Goal: Check status: Check status

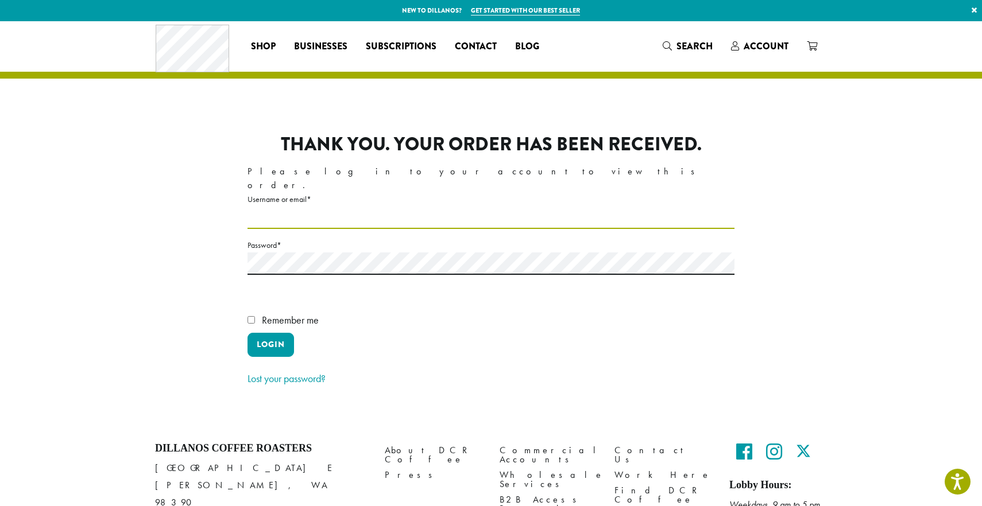
click at [312, 207] on input "Username or email * Required" at bounding box center [490, 218] width 487 height 22
type input "**********"
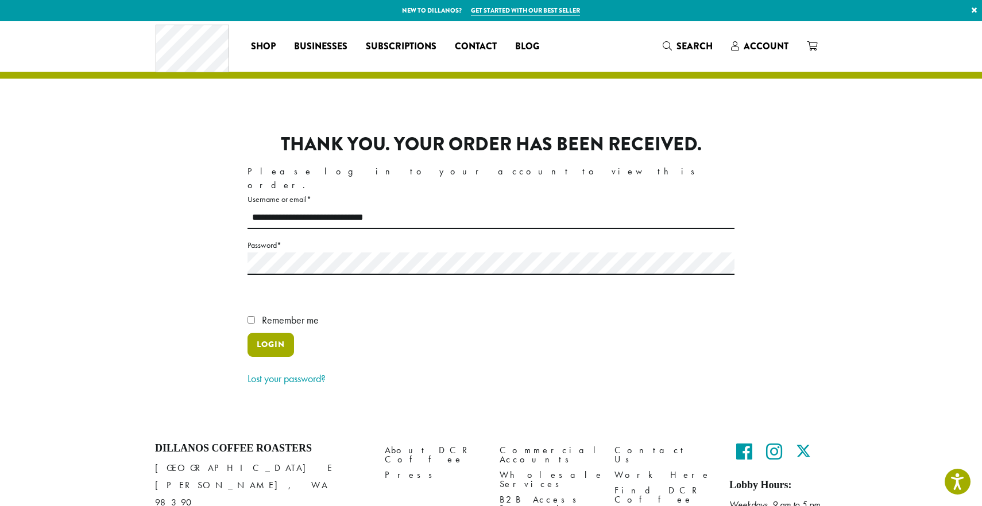
click at [274, 333] on button "Login" at bounding box center [270, 345] width 47 height 24
click at [761, 50] on span "Account" at bounding box center [766, 46] width 45 height 13
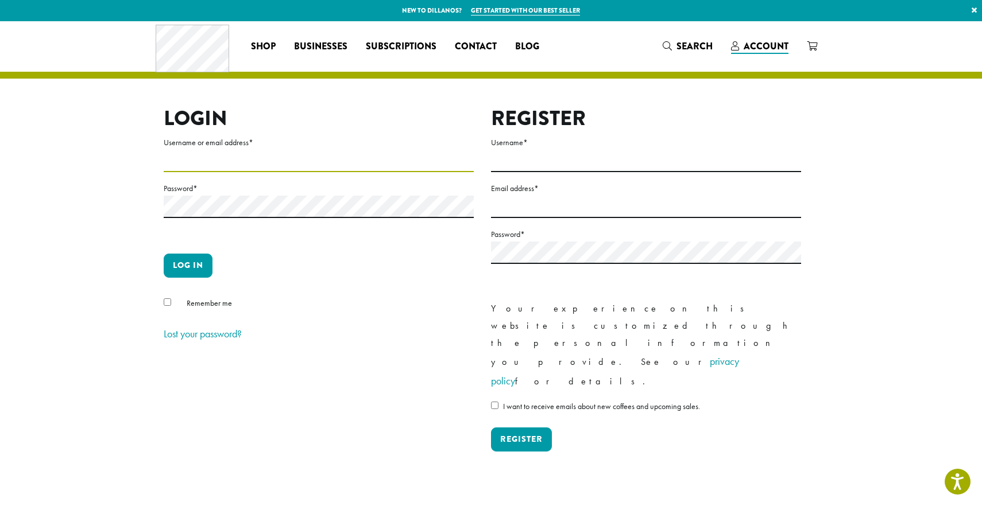
click at [197, 166] on input "Username or email address *" at bounding box center [319, 161] width 310 height 22
type input "**********"
click at [177, 278] on p "Log in" at bounding box center [319, 270] width 310 height 33
click at [183, 271] on button "Log in" at bounding box center [188, 266] width 49 height 24
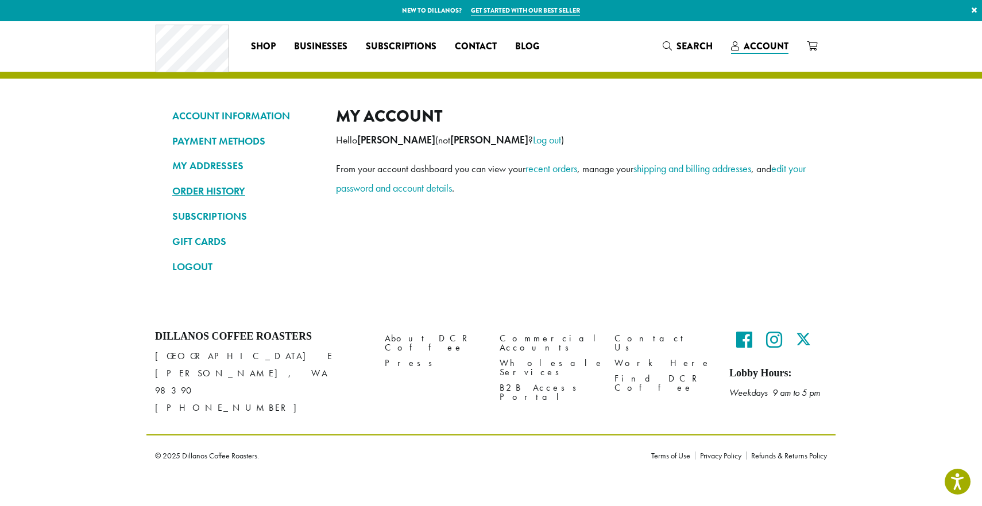
click at [208, 192] on link "ORDER HISTORY" at bounding box center [245, 191] width 146 height 20
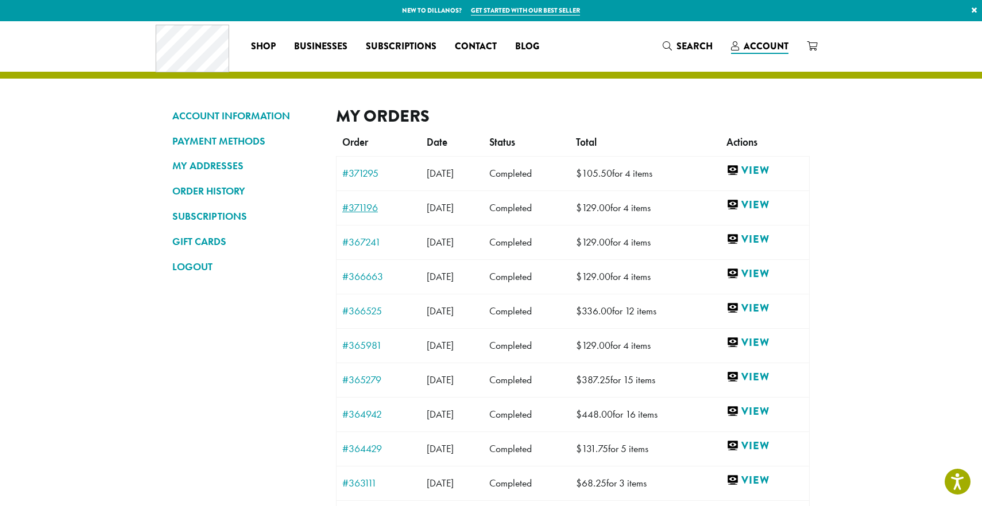
click at [362, 211] on link "#371196" at bounding box center [378, 208] width 73 height 10
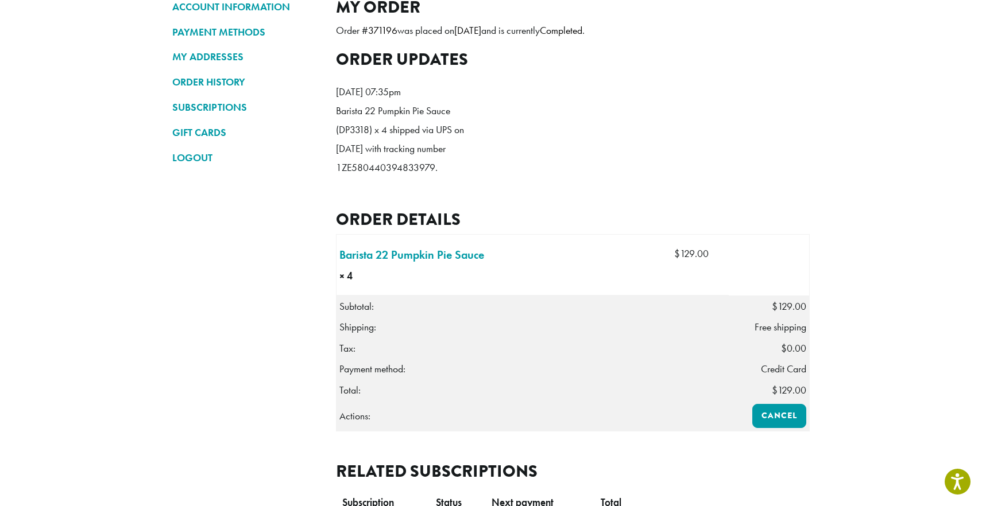
scroll to position [93, 0]
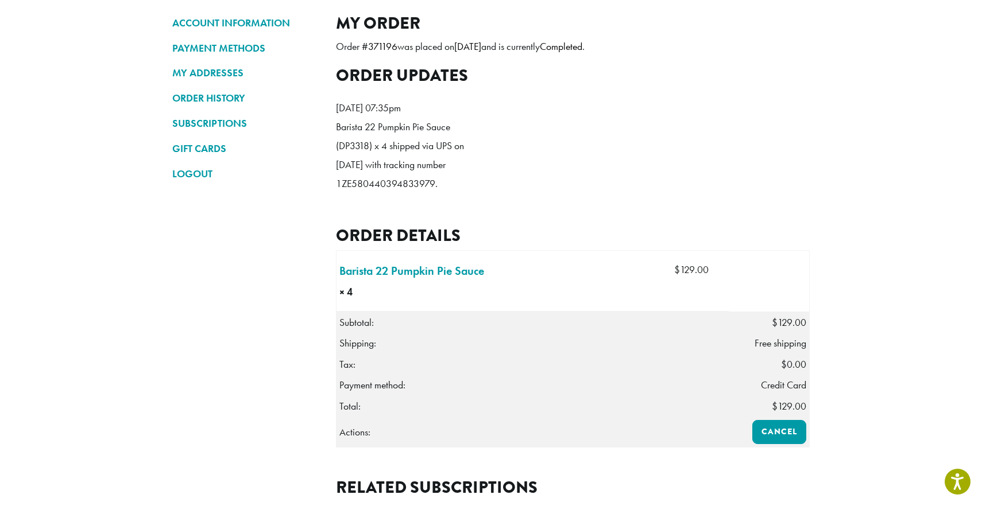
click at [385, 194] on p "Barista 22 Pumpkin Pie Sauce (DP3318) x 4 shipped via UPS on September 25, 2025…" at bounding box center [402, 156] width 132 height 76
copy p "1ZE580440394833979"
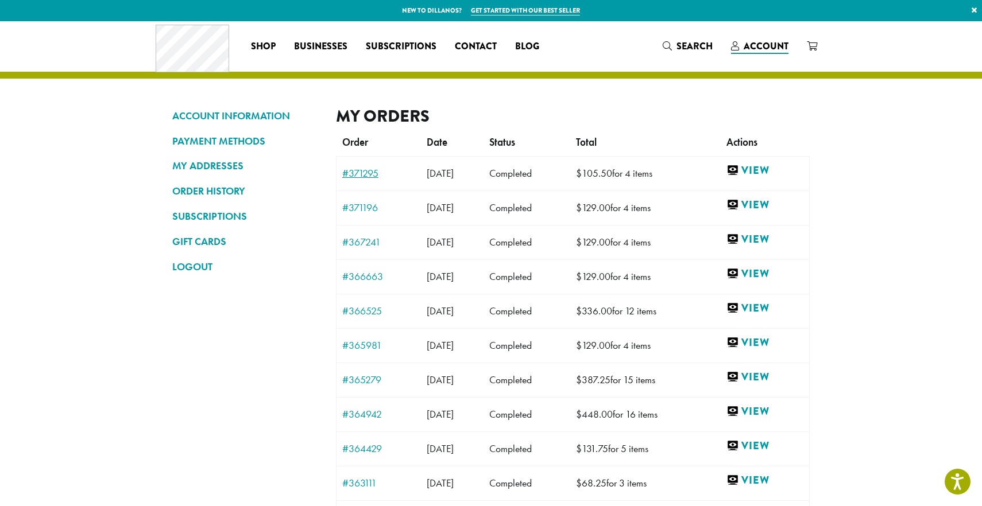
click at [360, 173] on link "#371295" at bounding box center [378, 173] width 73 height 10
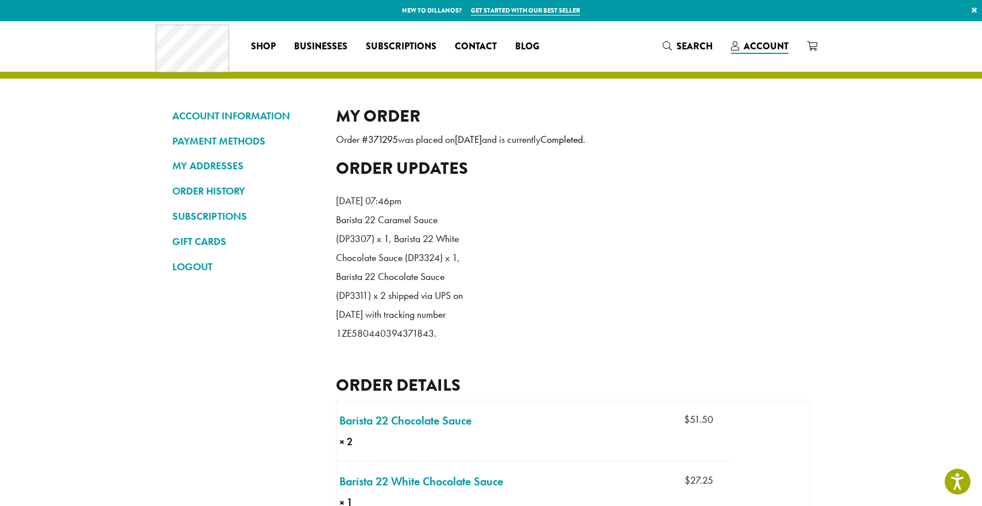
click at [386, 343] on p "Barista 22 Caramel Sauce (DP3307) x 1, Barista 22 White Chocolate Sauce (DP3324…" at bounding box center [402, 277] width 132 height 133
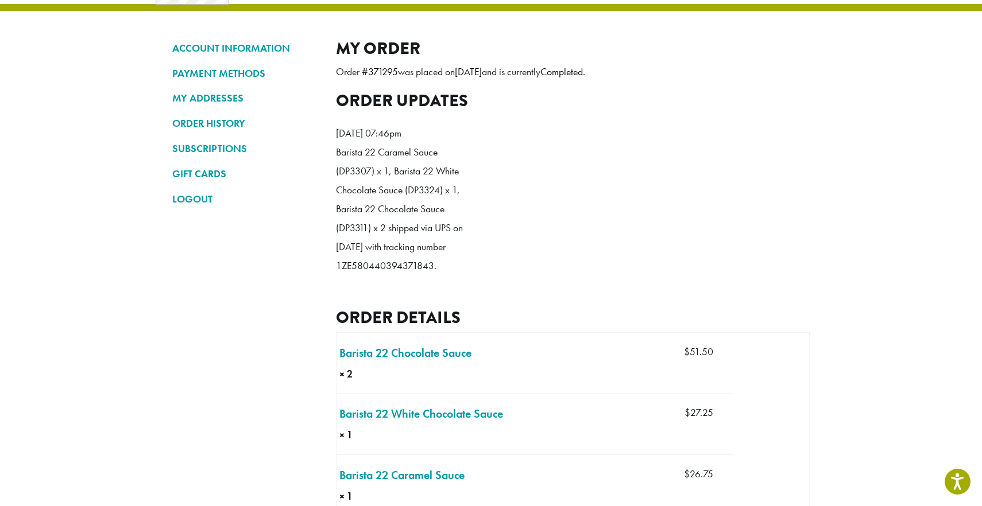
scroll to position [75, 0]
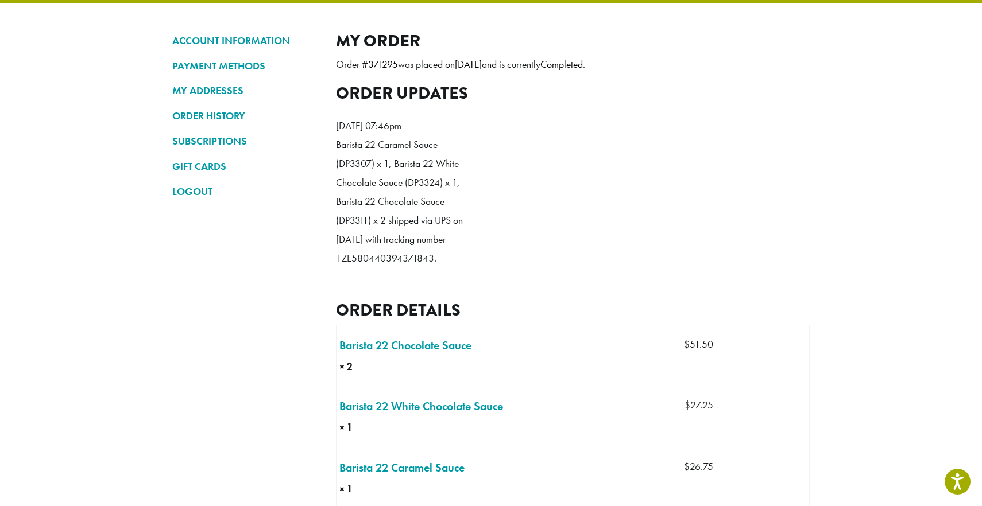
copy p "1ZE580440394371843"
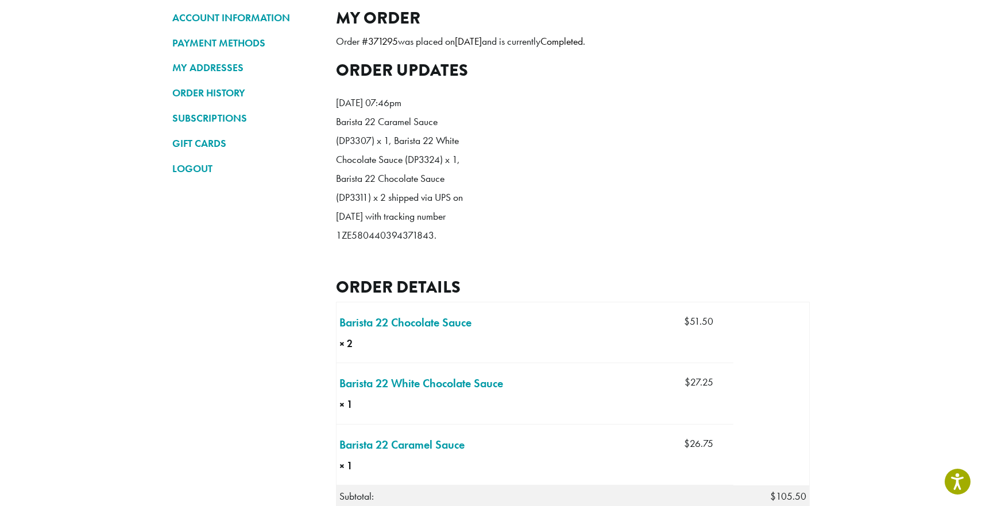
scroll to position [100, 0]
